Goal: Check status: Check status

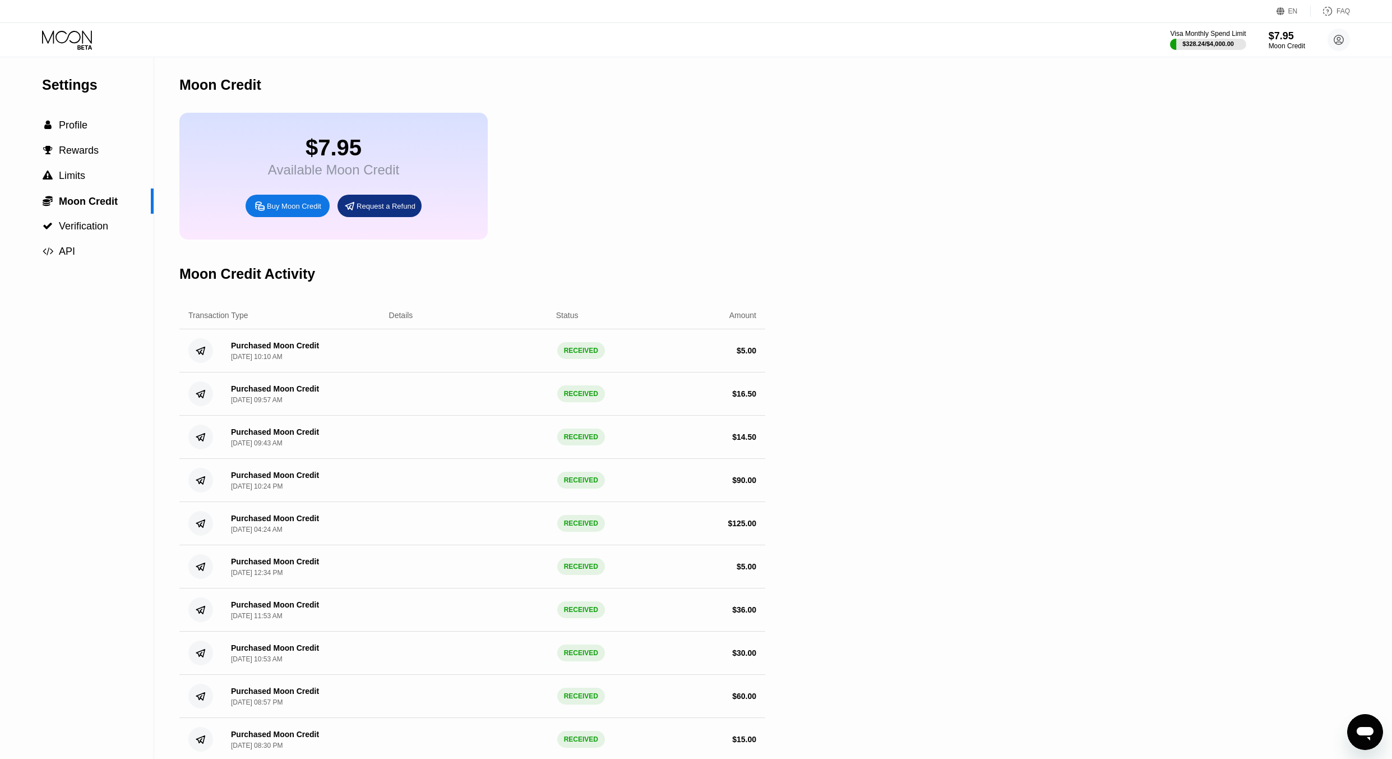
click at [71, 54] on div "Visa Monthly Spend Limit $328.24 / $4,000.00 $7.95 Moon Credit sdfsdf [EMAIL_AD…" at bounding box center [696, 40] width 1392 height 34
click at [73, 49] on icon at bounding box center [68, 40] width 52 height 20
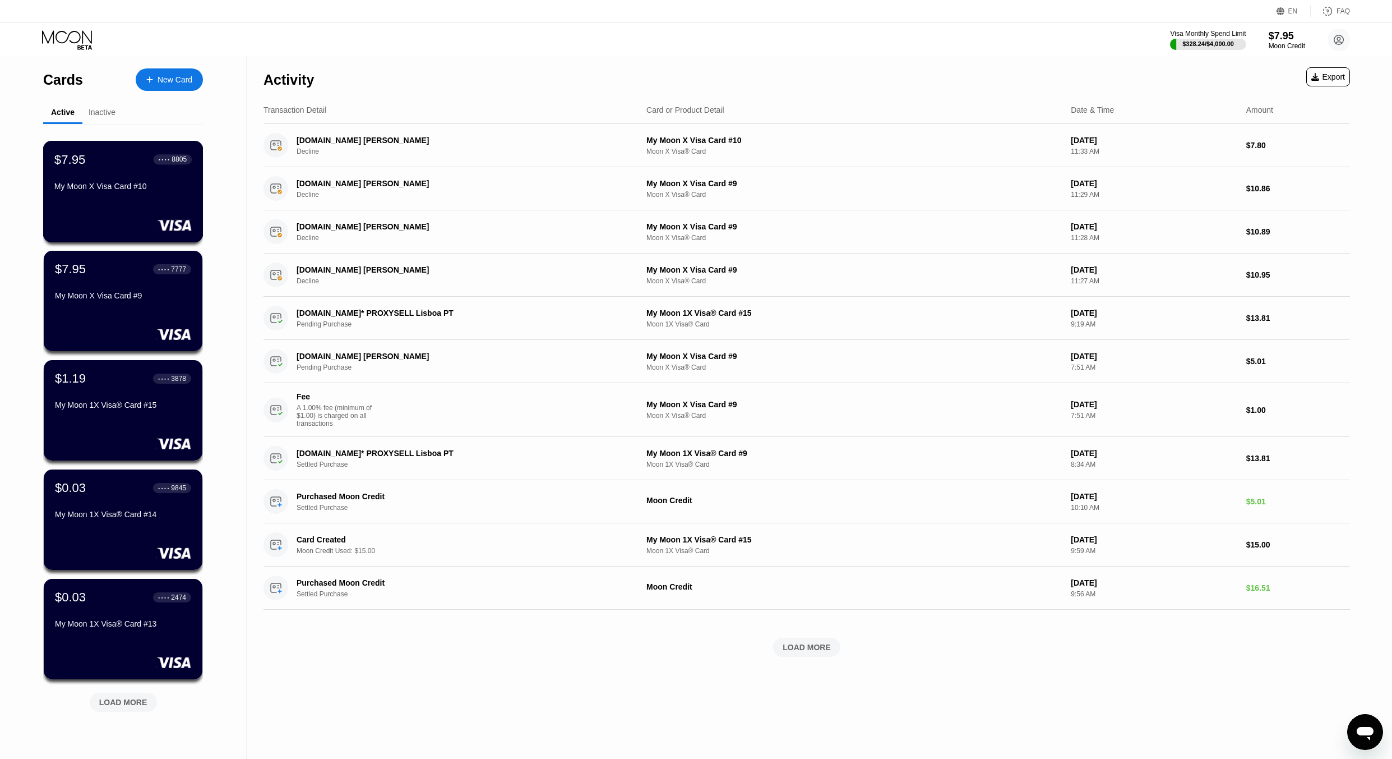
click at [112, 165] on div "$7.95 ● ● ● ● 8805" at bounding box center [122, 159] width 137 height 15
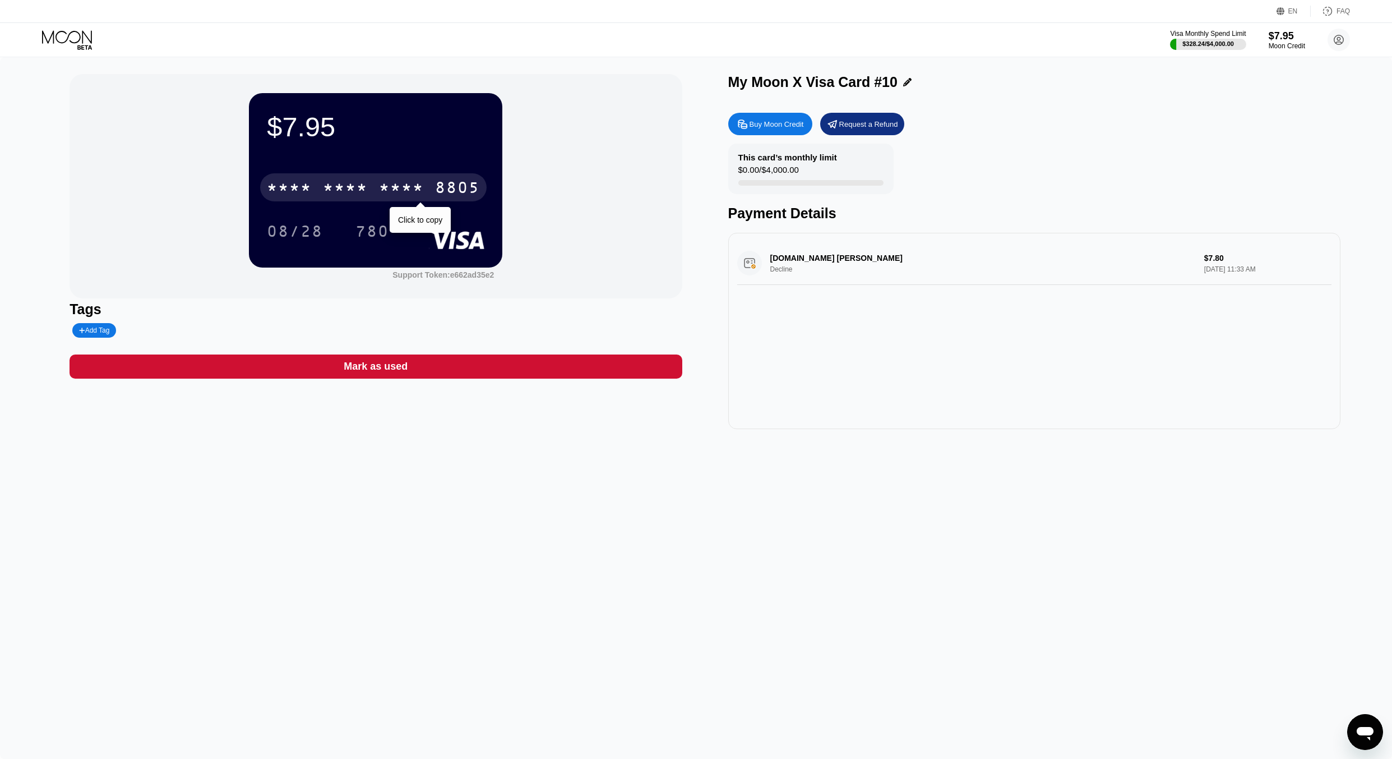
click at [365, 195] on div "* * * *" at bounding box center [345, 189] width 45 height 18
click at [291, 227] on div "08/28" at bounding box center [295, 233] width 56 height 18
click at [627, 244] on div "$7.95 4513 6500 2109 8805 08/28 780 Support Token: e662ad35e2" at bounding box center [376, 186] width 612 height 224
click at [1330, 36] on circle at bounding box center [1339, 40] width 22 height 22
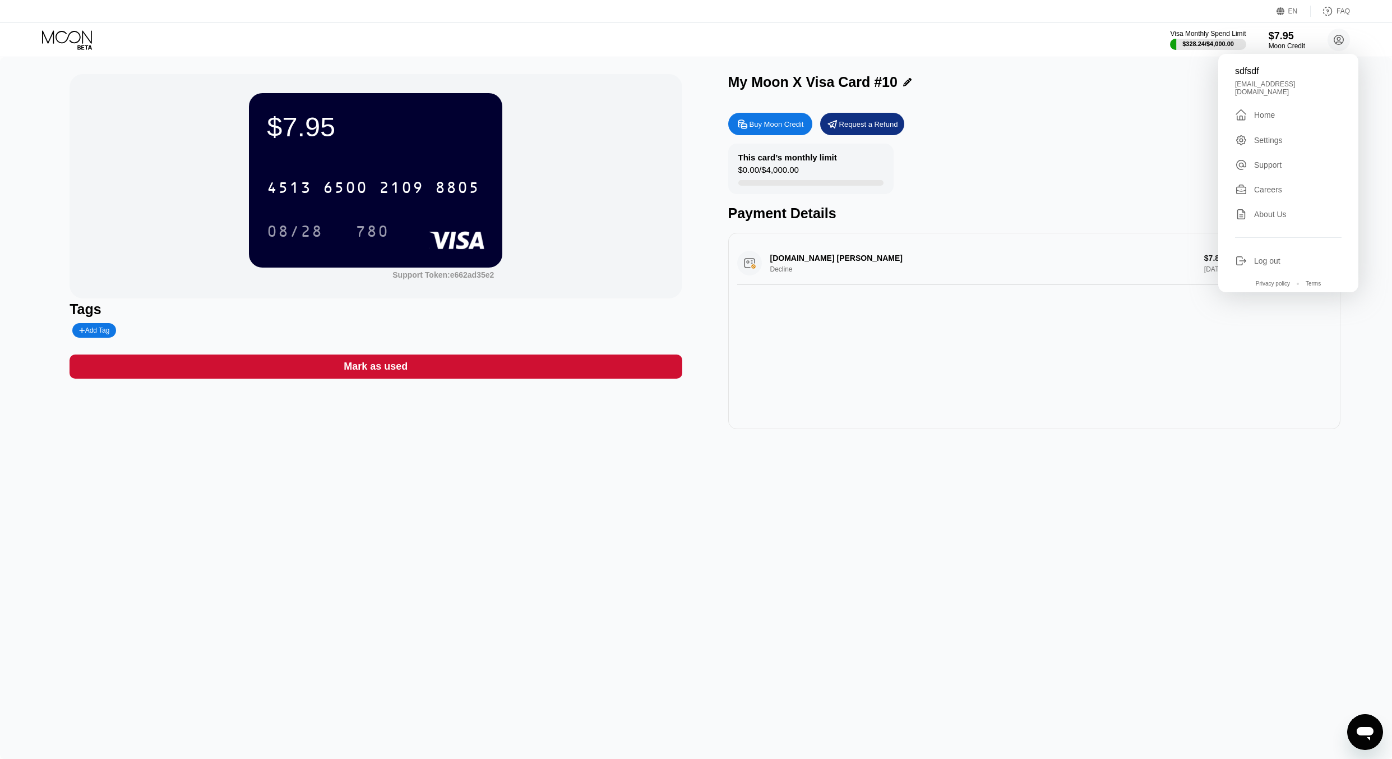
click at [1259, 71] on div "sdfsdf" at bounding box center [1288, 71] width 107 height 10
click at [1249, 70] on div "sdfsdf" at bounding box center [1288, 71] width 107 height 10
copy div "sdfsdf"
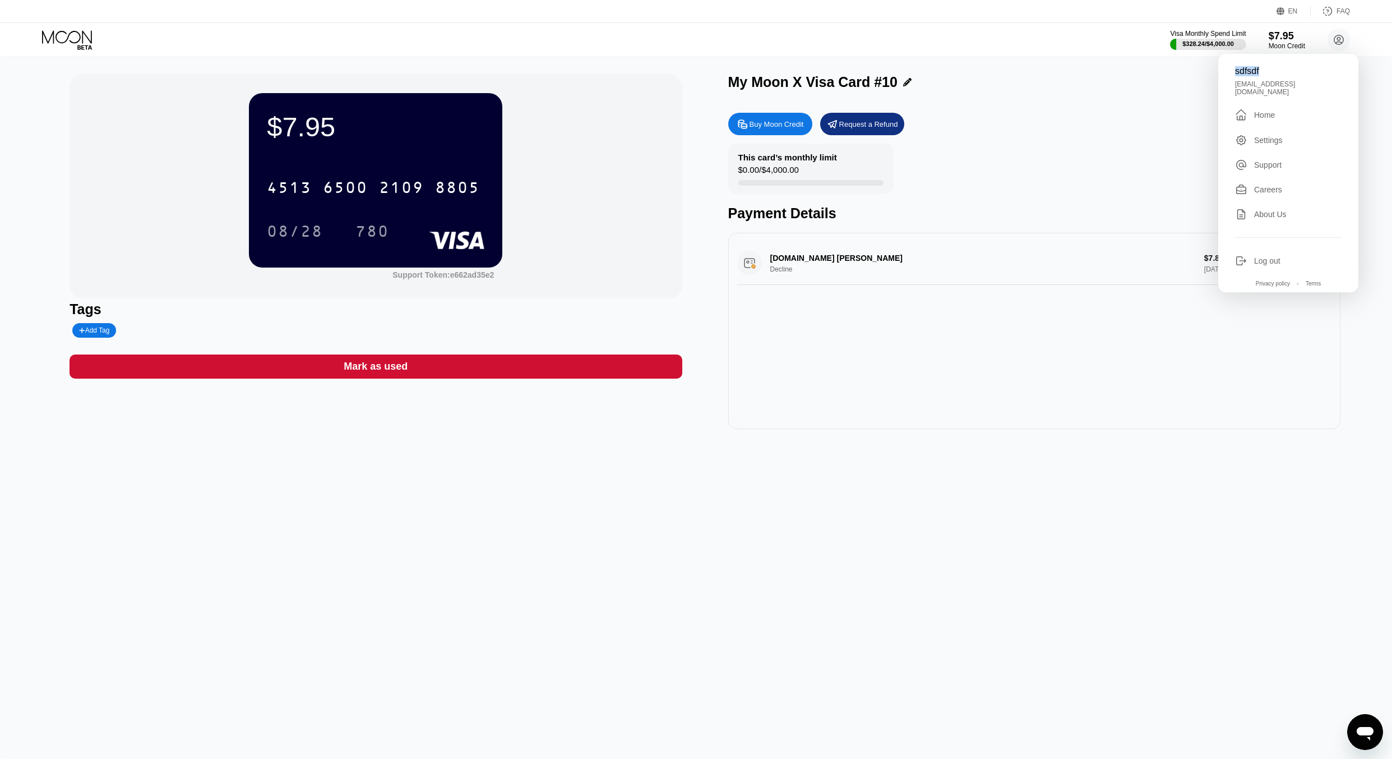
click at [942, 334] on div "[DOMAIN_NAME] [PERSON_NAME] Decline $7.80 [DATE] 11:33 AM" at bounding box center [1034, 331] width 612 height 196
